Goal: Task Accomplishment & Management: Use online tool/utility

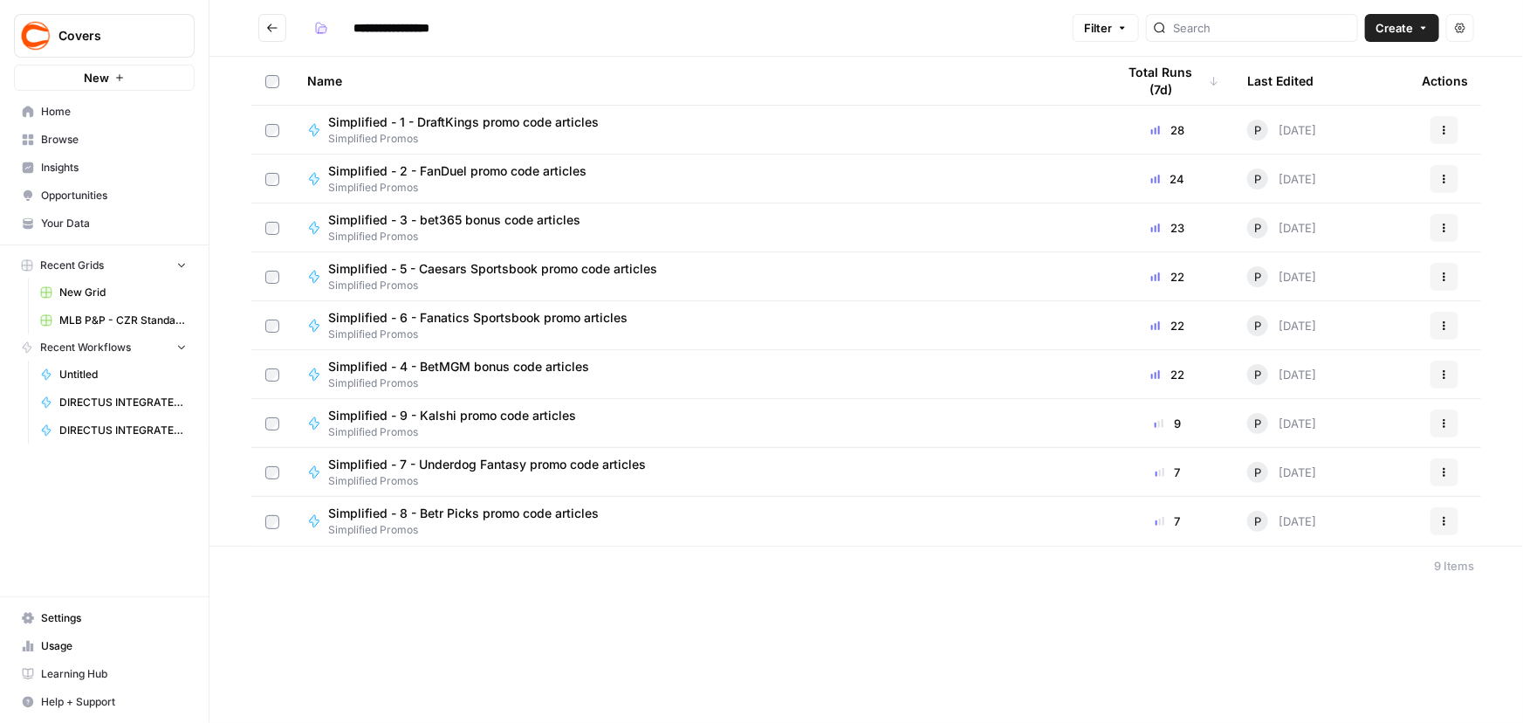
click at [579, 115] on span "Simplified - 1 - DraftKings promo code articles" at bounding box center [463, 121] width 271 height 17
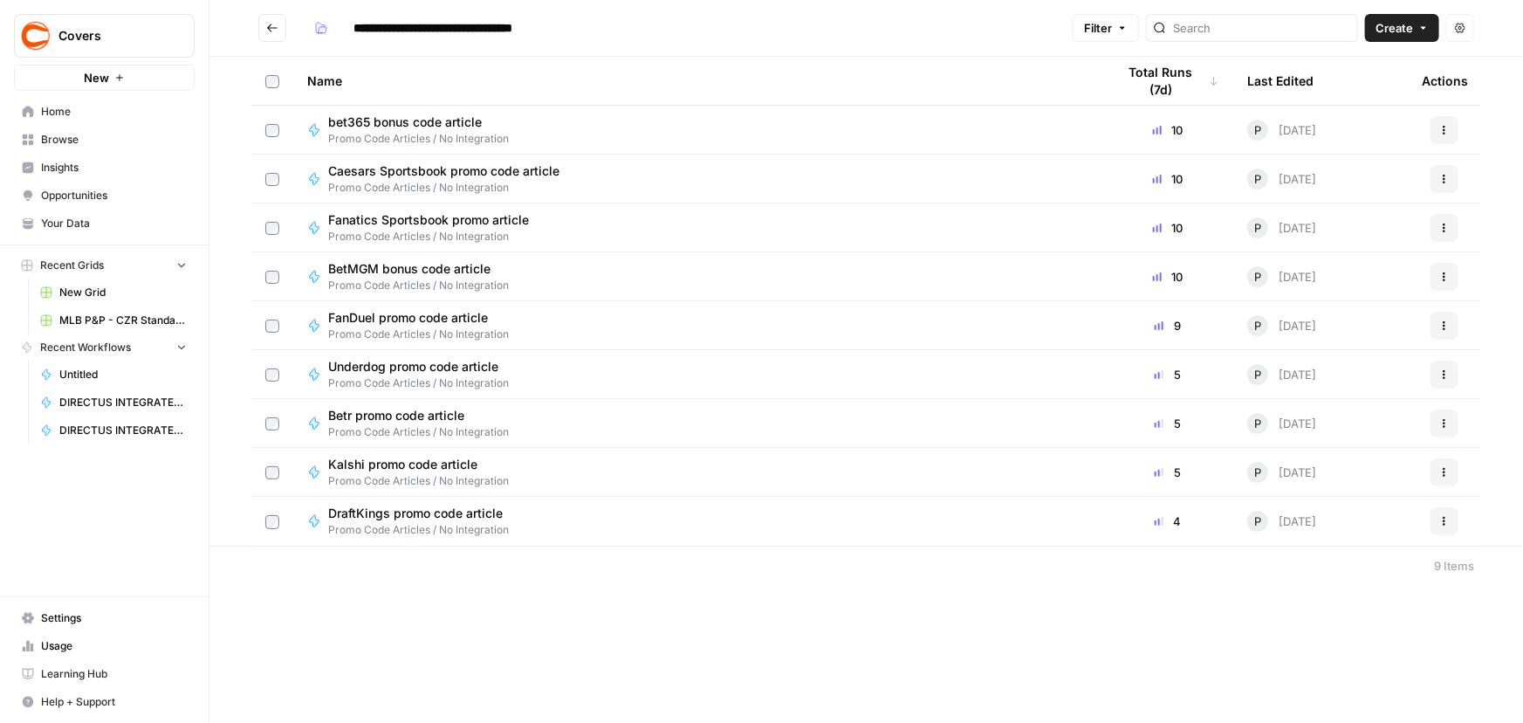
click at [591, 506] on div "DraftKings promo code article Promo Code Articles / No Integration" at bounding box center [697, 520] width 781 height 33
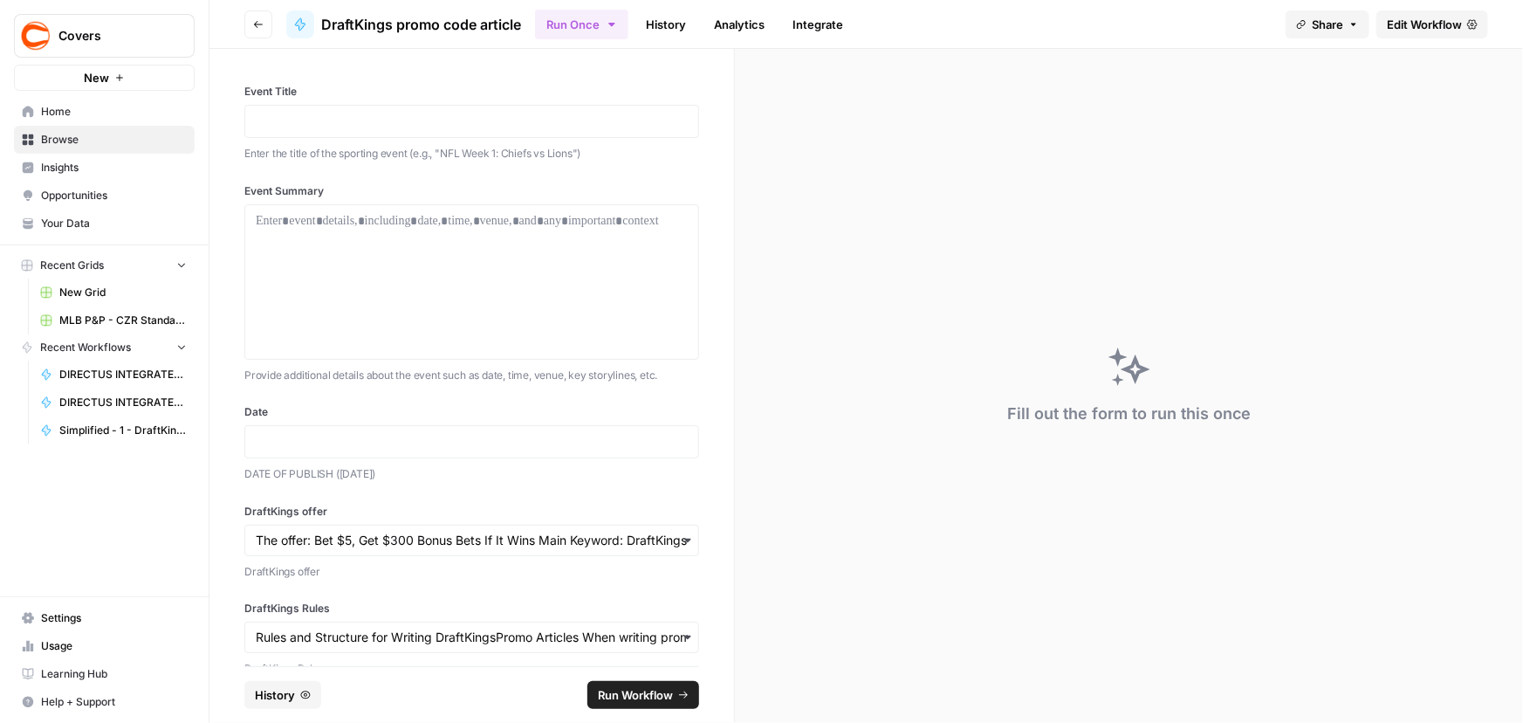
click at [655, 27] on link "History" at bounding box center [665, 24] width 61 height 28
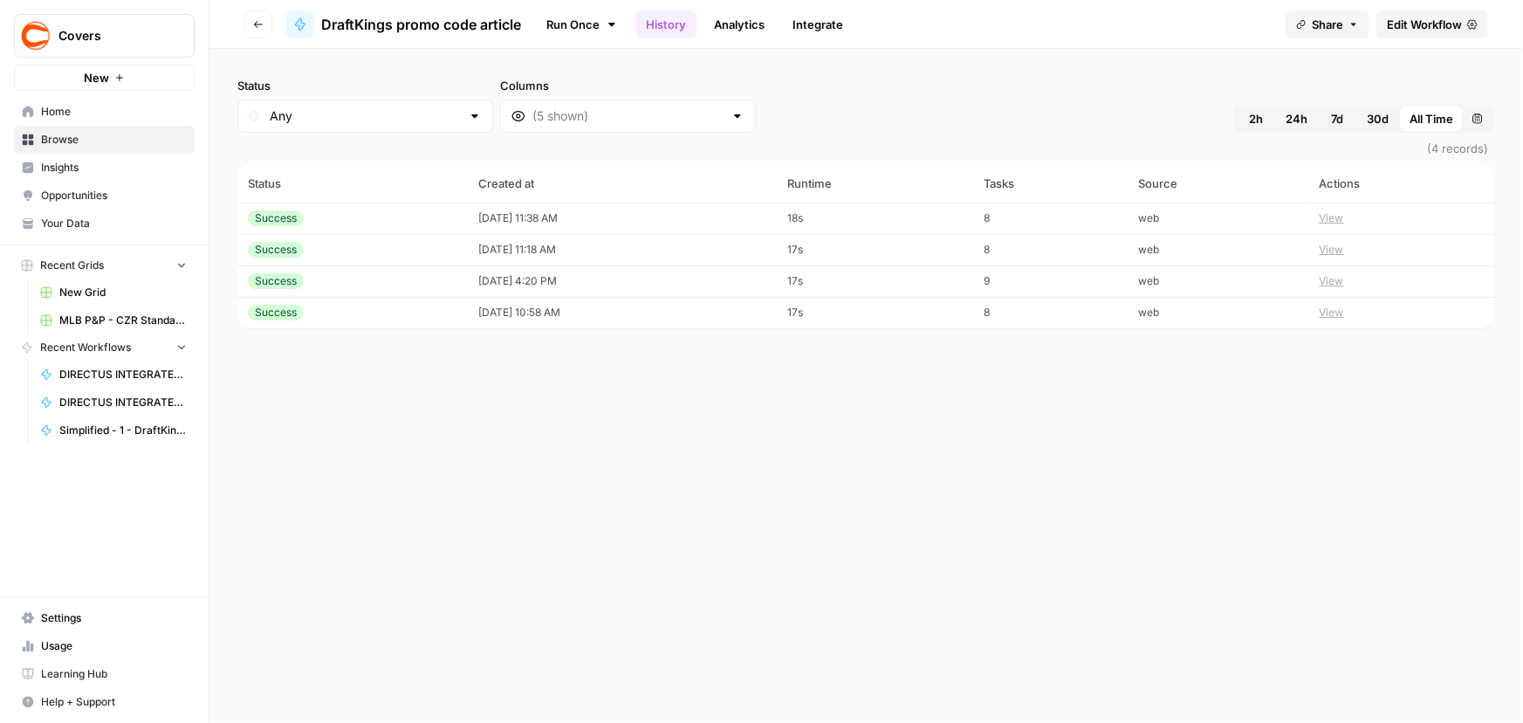
click at [595, 211] on td "[DATE] 11:38 AM" at bounding box center [622, 217] width 309 height 31
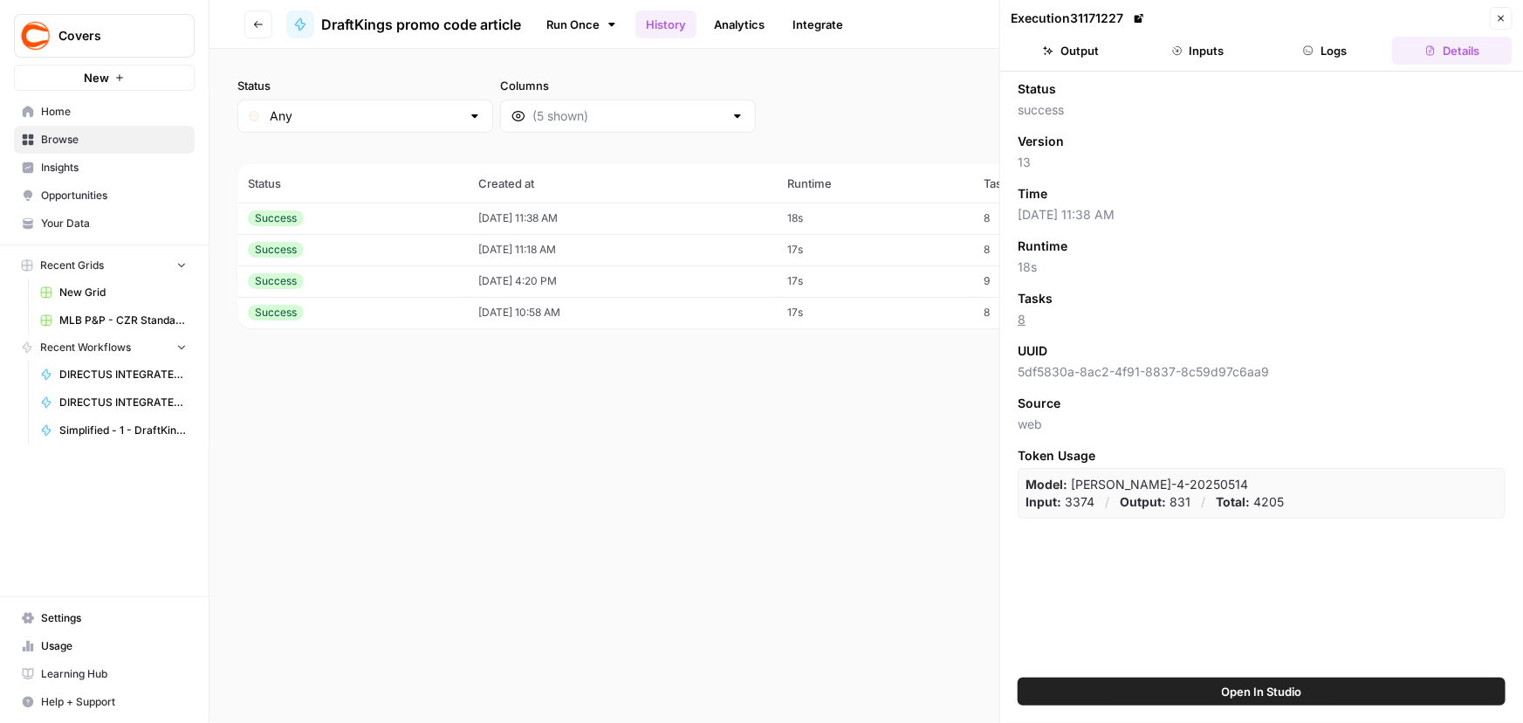
click at [1079, 44] on button "Output" at bounding box center [1070, 51] width 120 height 28
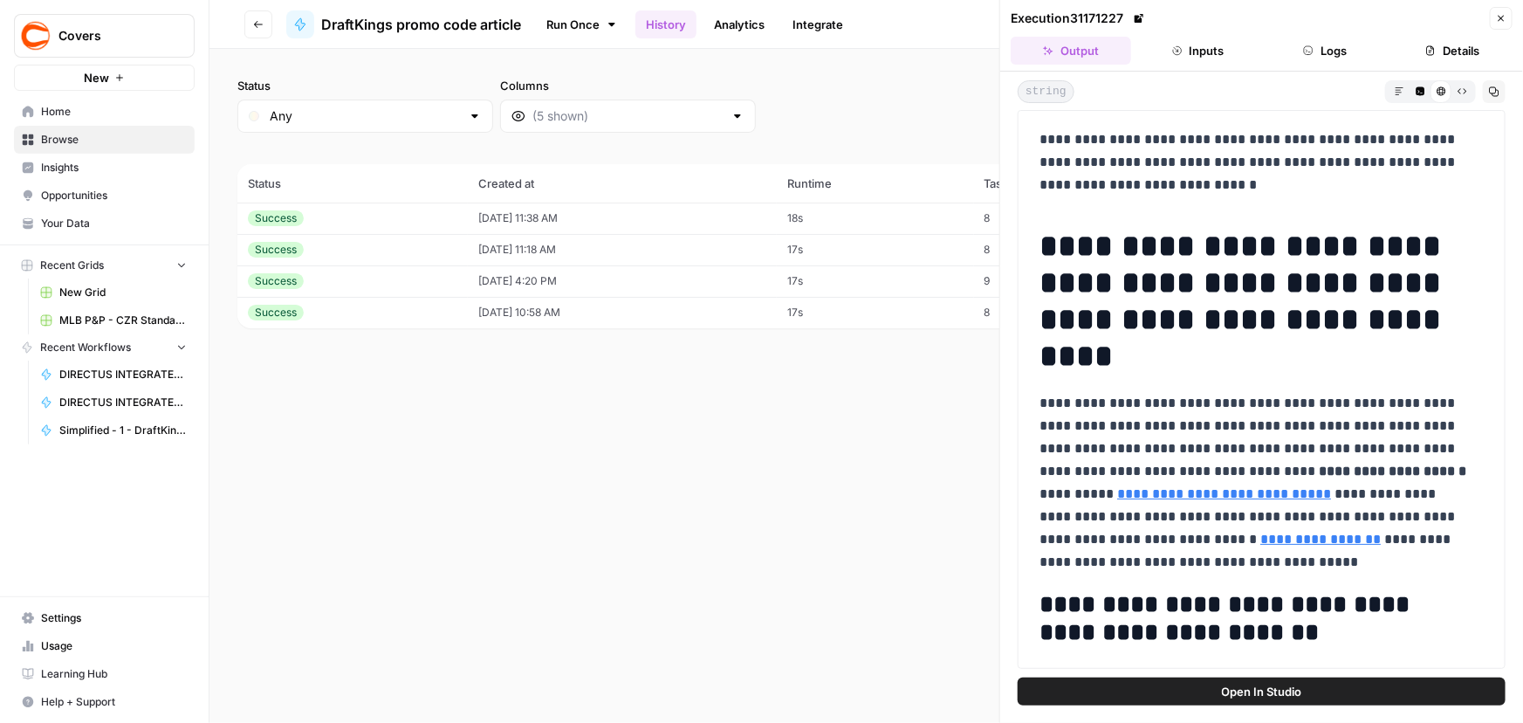
click at [565, 246] on td "[DATE] 11:18 AM" at bounding box center [622, 249] width 309 height 31
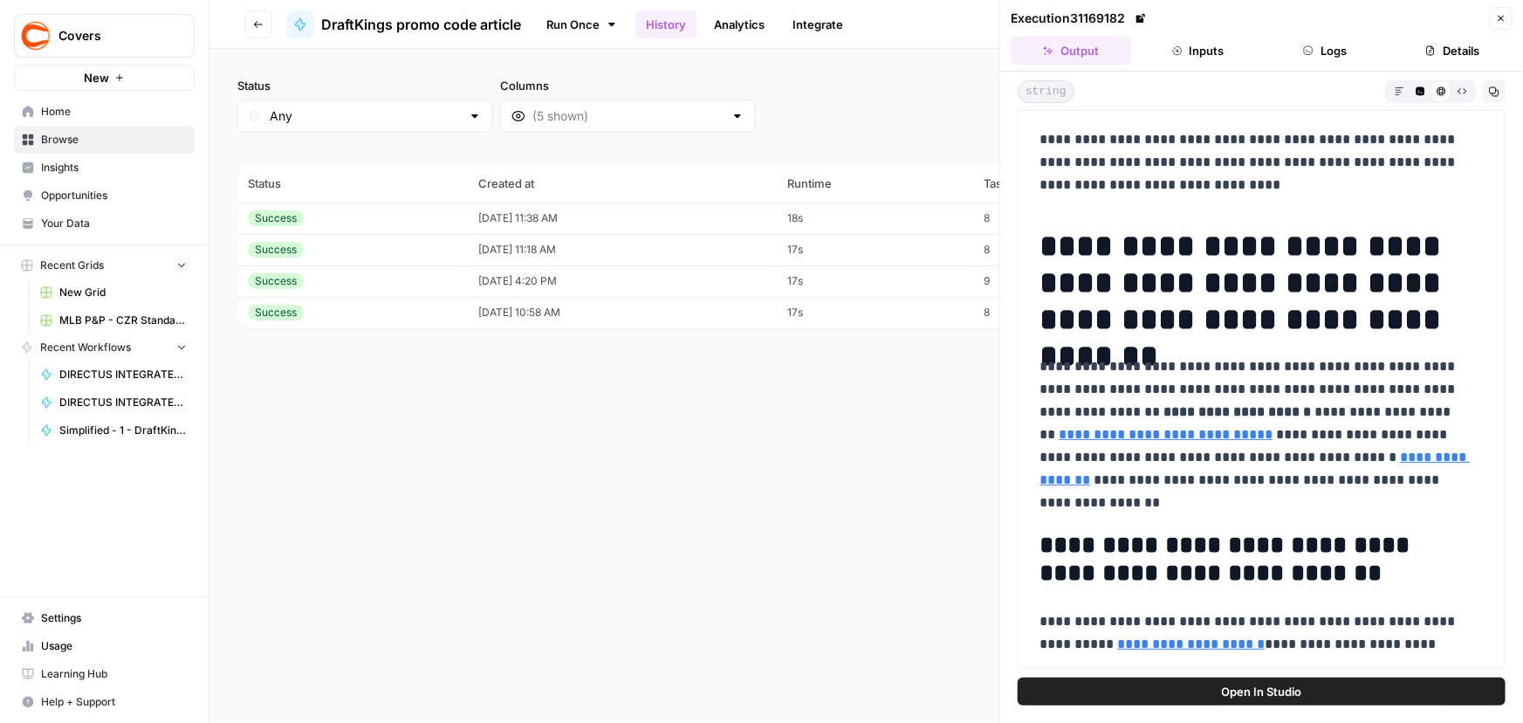
click at [1311, 362] on p "**********" at bounding box center [1255, 434] width 433 height 159
click at [1281, 692] on span "Open In Studio" at bounding box center [1262, 690] width 80 height 17
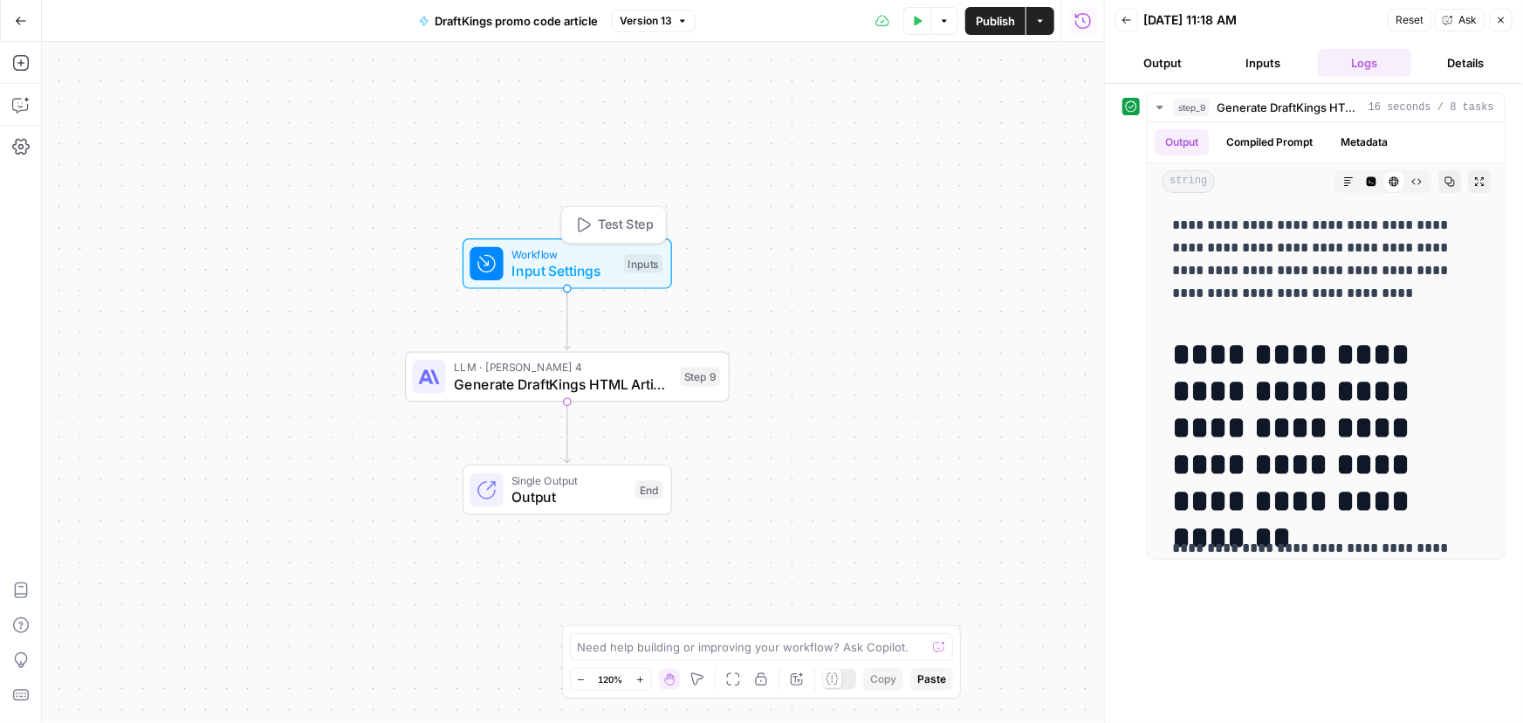
click at [638, 265] on div "Inputs" at bounding box center [643, 263] width 38 height 19
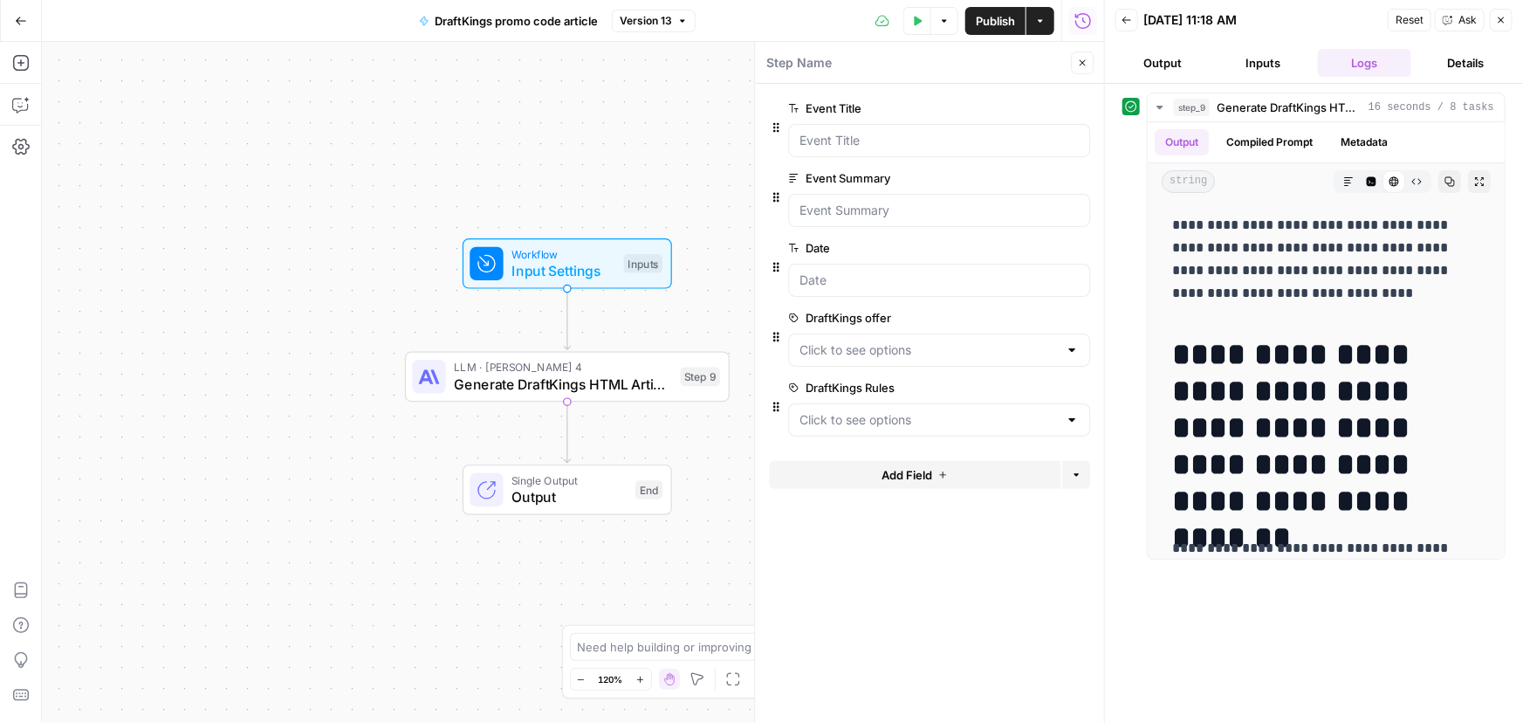
click at [1500, 22] on icon "button" at bounding box center [1501, 20] width 10 height 10
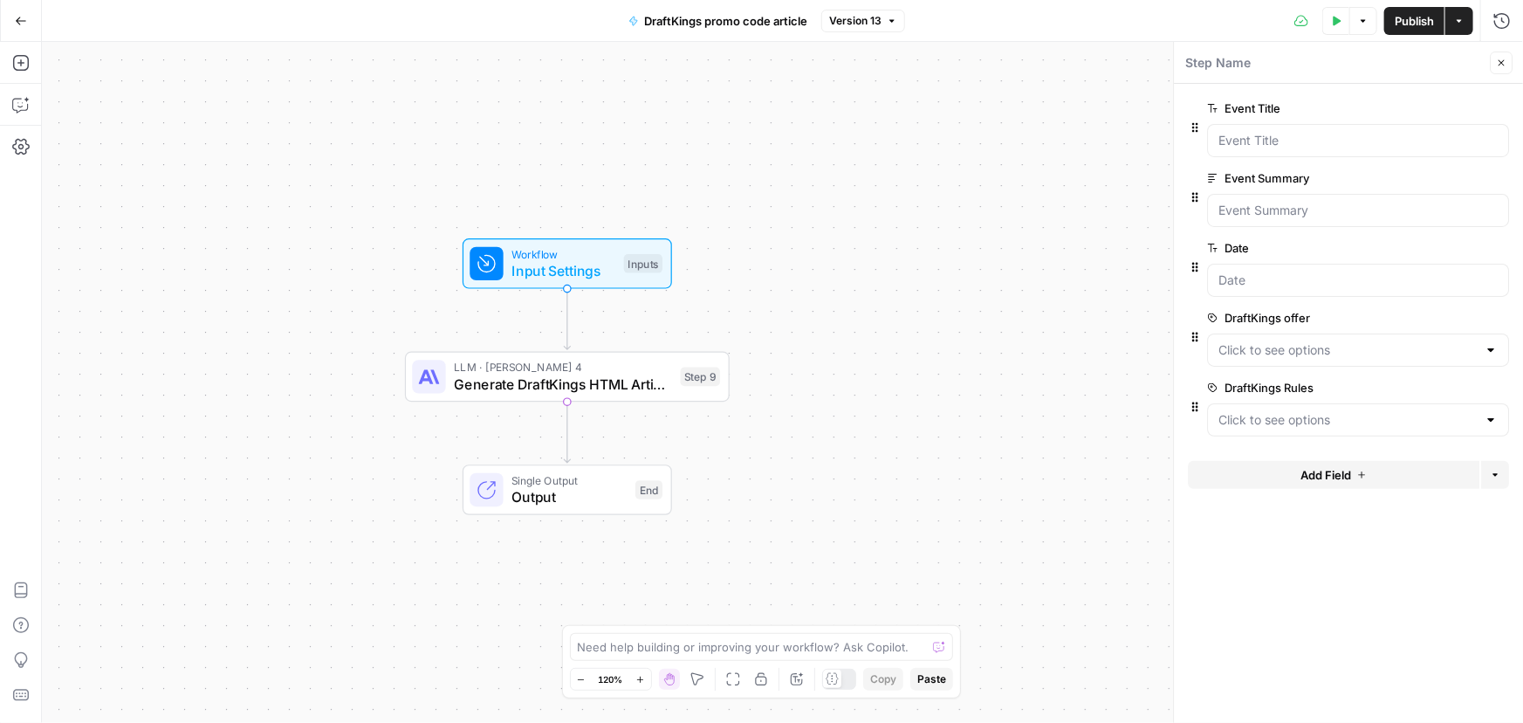
click at [1444, 315] on span "edit field" at bounding box center [1443, 318] width 38 height 14
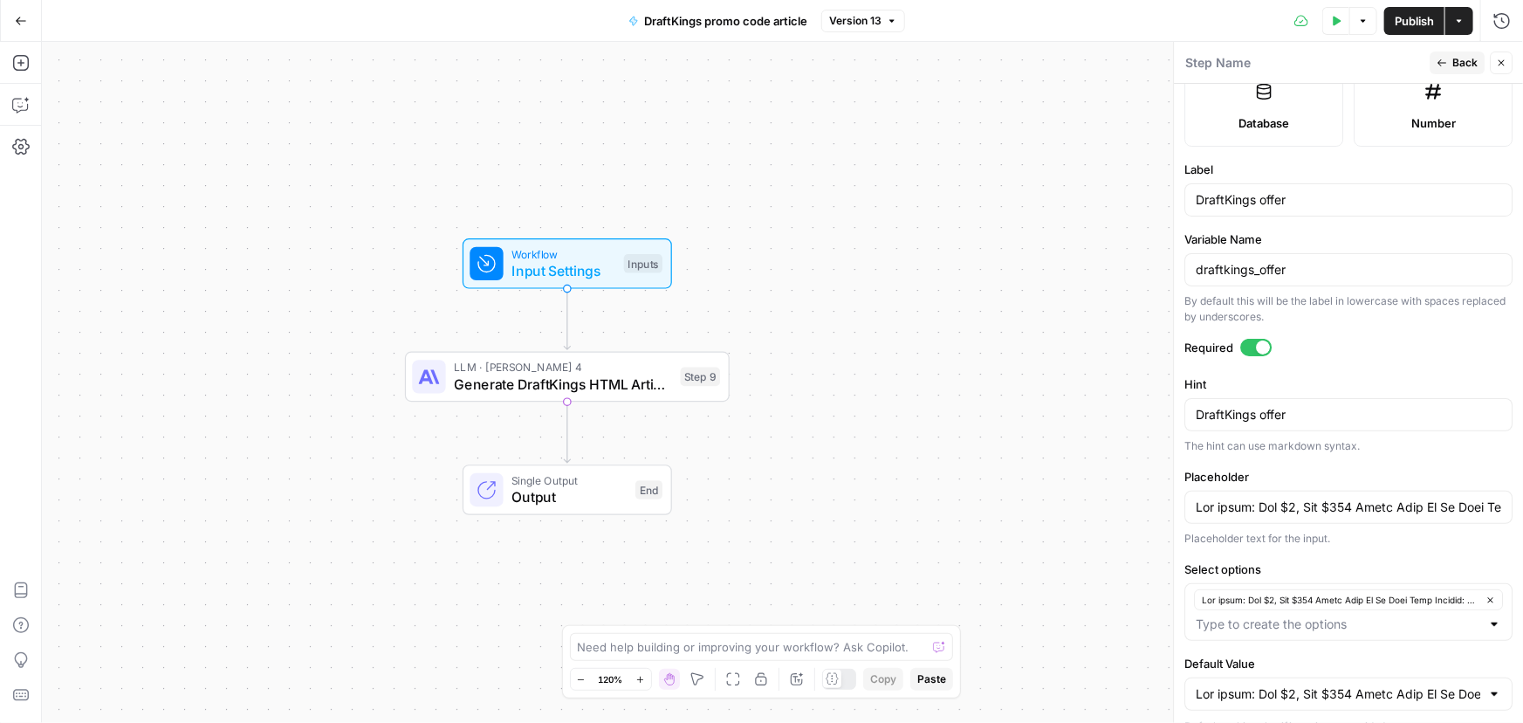
scroll to position [514, 0]
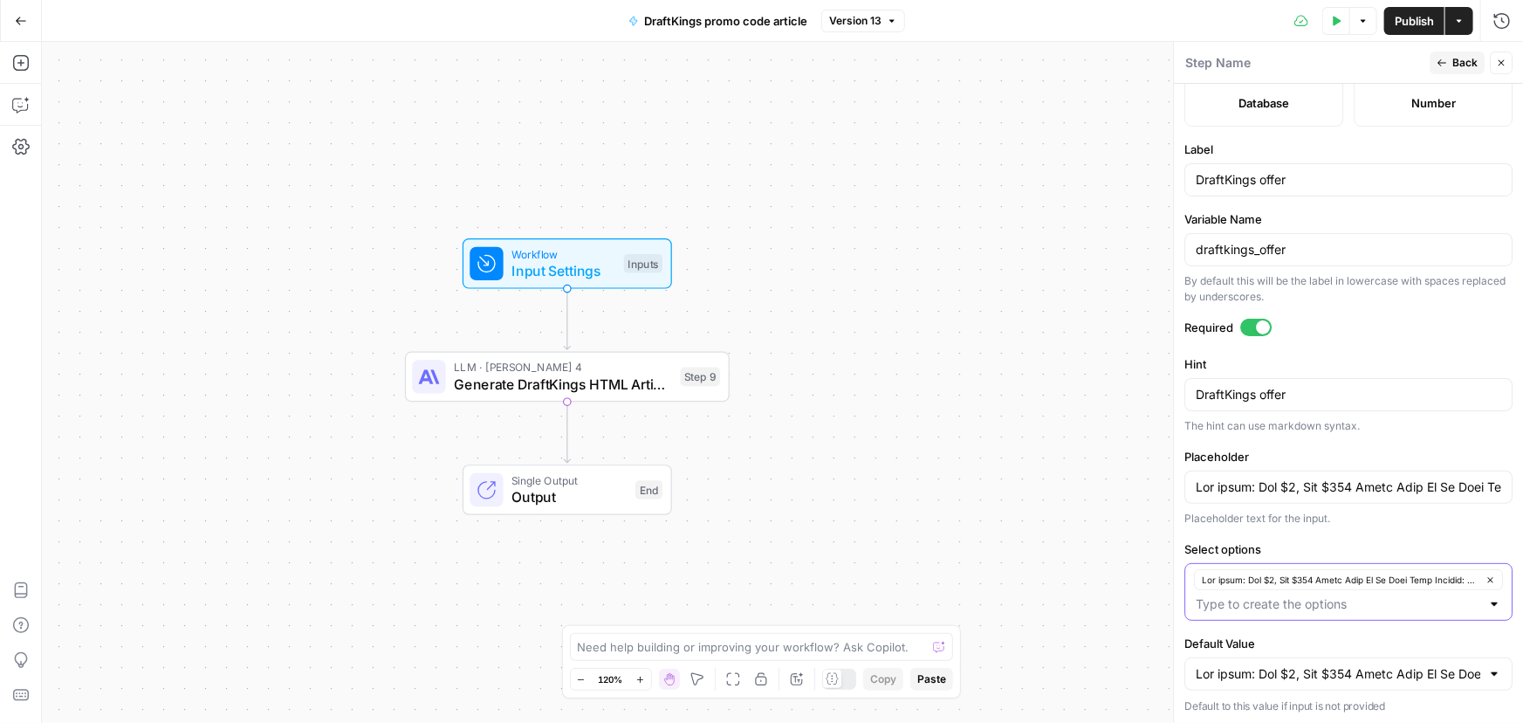
click at [1485, 577] on icon "button" at bounding box center [1490, 580] width 10 height 10
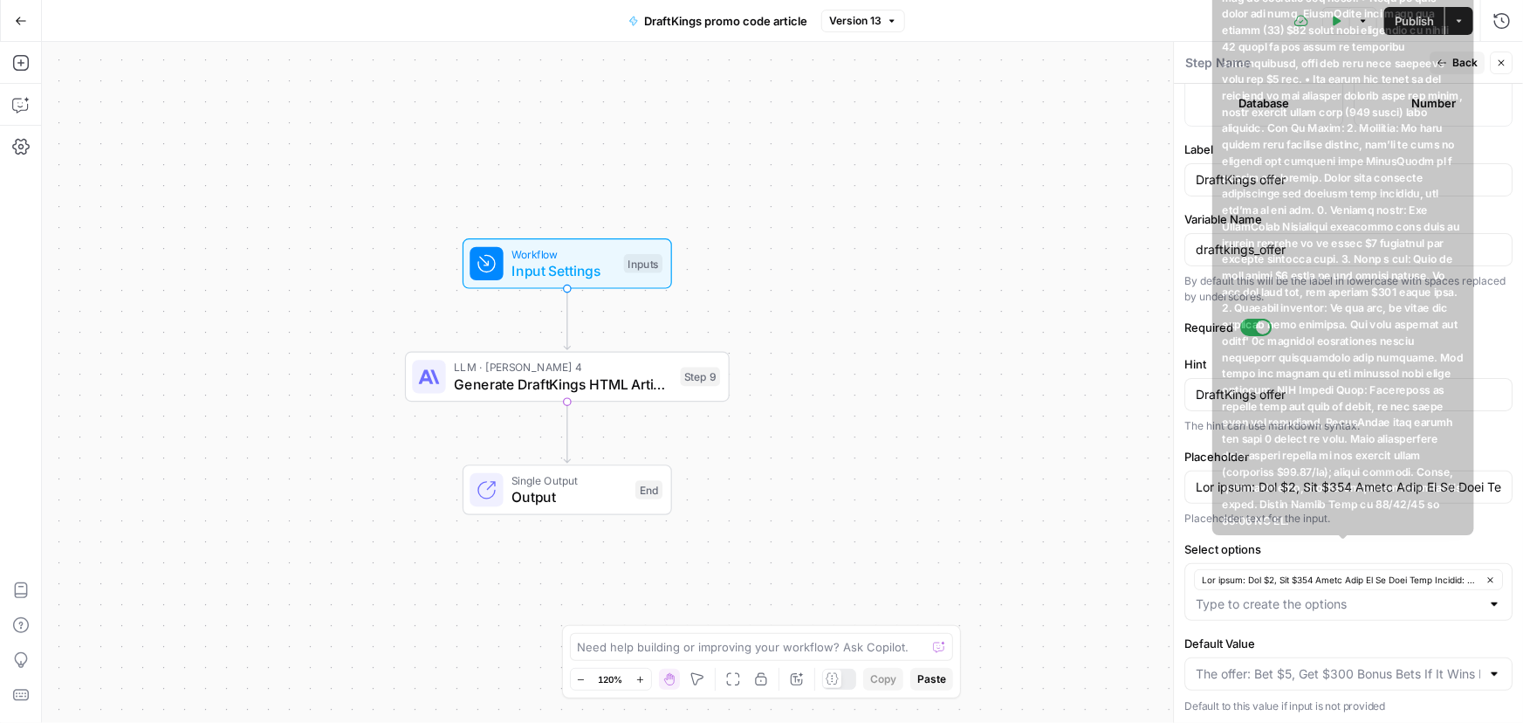
scroll to position [490, 0]
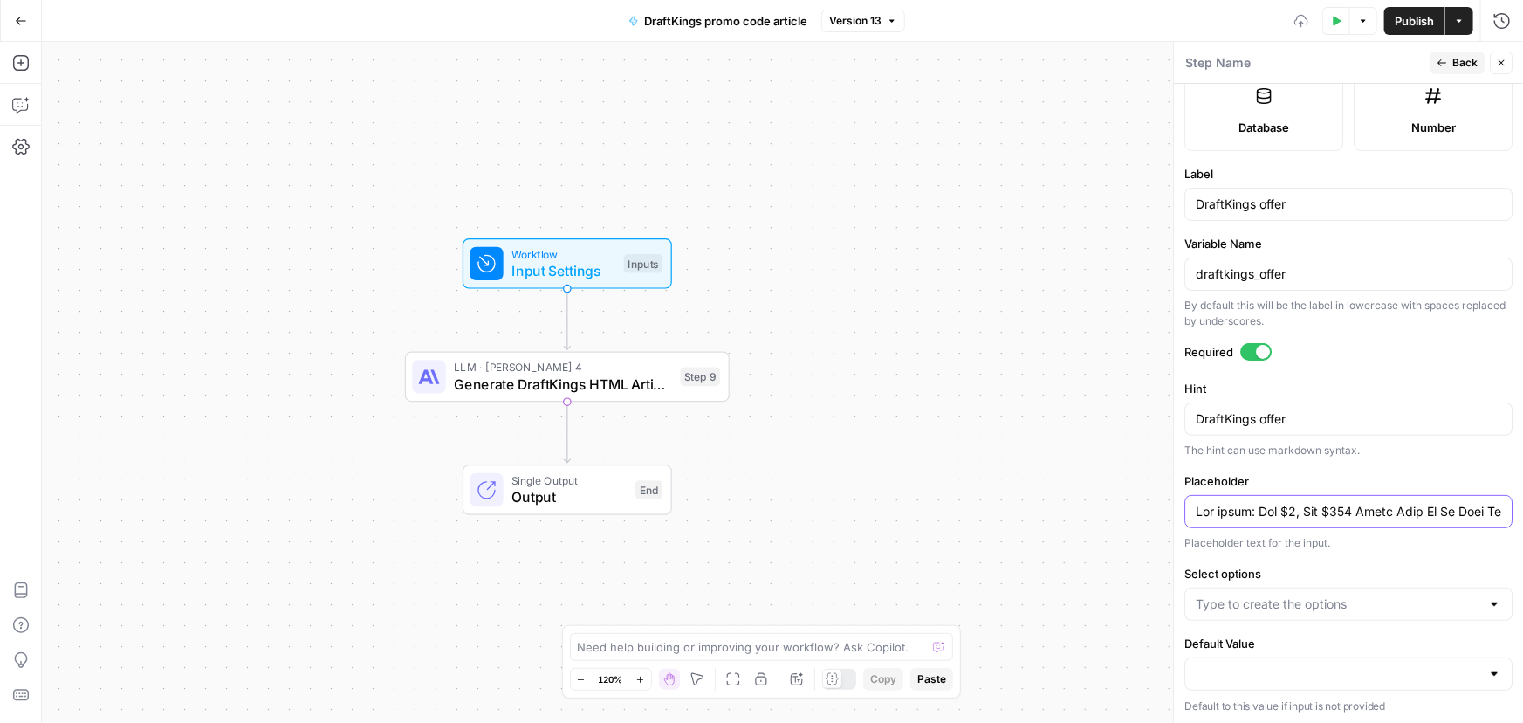
click at [1369, 513] on input "Placeholder" at bounding box center [1347, 511] width 305 height 17
paste input "+ 3 Months Of NBA League Pass Main Keyword: DraftKings promo code Code Required…"
type input "The offer: Bet $5, Get $300 Bonus Bets If It Wins + 3 Months Of NBA League Pass…"
click at [1325, 605] on input "Select options" at bounding box center [1337, 603] width 284 height 17
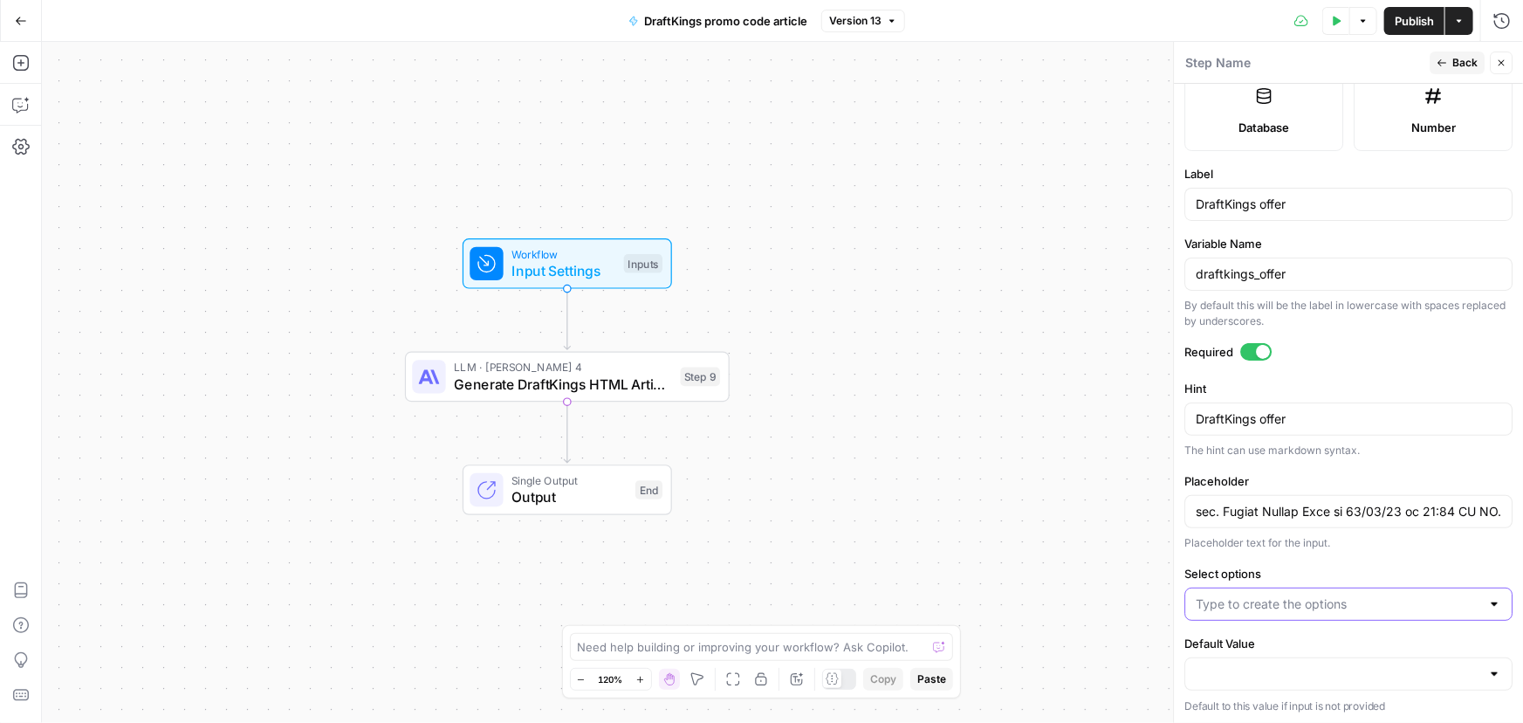
scroll to position [0, 0]
click at [1284, 605] on input "Select options" at bounding box center [1337, 603] width 284 height 17
paste input "The offer: Bet $5, Get $300 Bonus Bets If It Wins + 3 Months Of NBA League Pass…"
type input "The offer: Bet $5, Get $300 Bonus Bets If It Wins + 3 Months Of NBA League Pass…"
click at [1065, 574] on div "Workflow Input Settings Inputs LLM · Claude Sonnet 4 Generate DraftKings HTML A…" at bounding box center [782, 382] width 1481 height 681
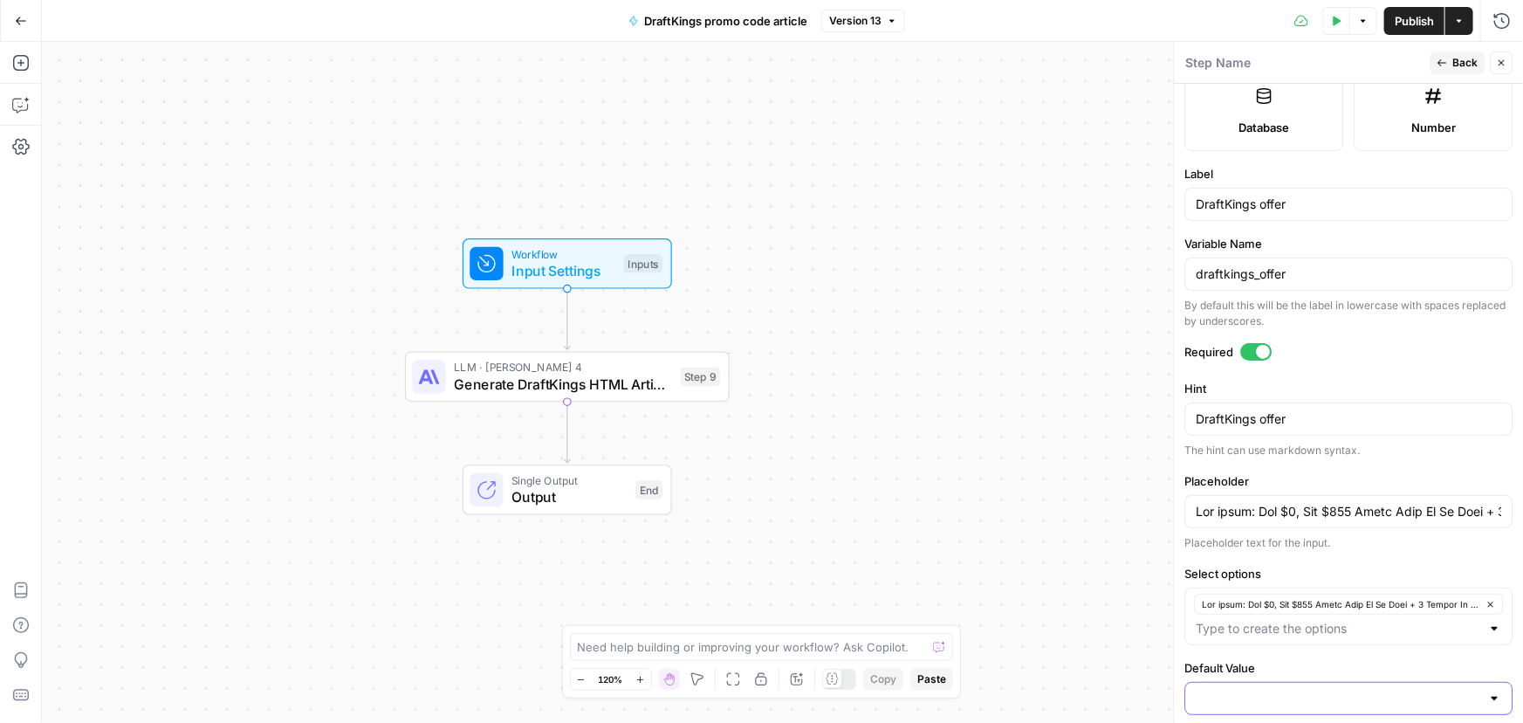
click at [1272, 696] on input "Default Value" at bounding box center [1337, 697] width 284 height 17
click at [1262, 656] on span "button" at bounding box center [1338, 652] width 279 height 17
type input "The offer: Bet $5, Get $300 Bonus Bets If It Wins + 3 Months Of NBA League Pass…"
click at [1044, 506] on div "Workflow Input Settings Inputs LLM · Claude Sonnet 4 Generate DraftKings HTML A…" at bounding box center [782, 382] width 1481 height 681
click at [1408, 24] on span "Publish" at bounding box center [1413, 20] width 39 height 17
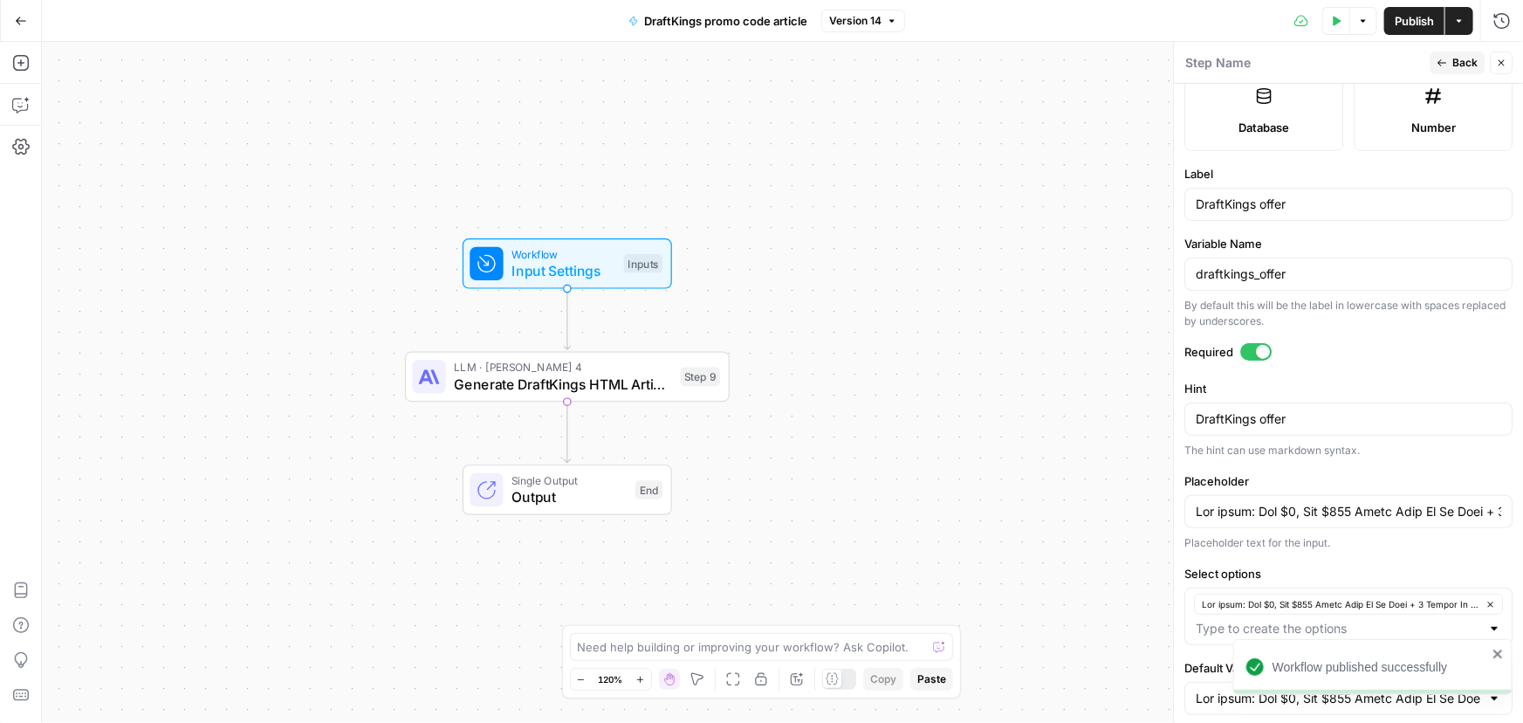
click at [1502, 66] on icon "button" at bounding box center [1501, 63] width 10 height 10
